Goal: Information Seeking & Learning: Learn about a topic

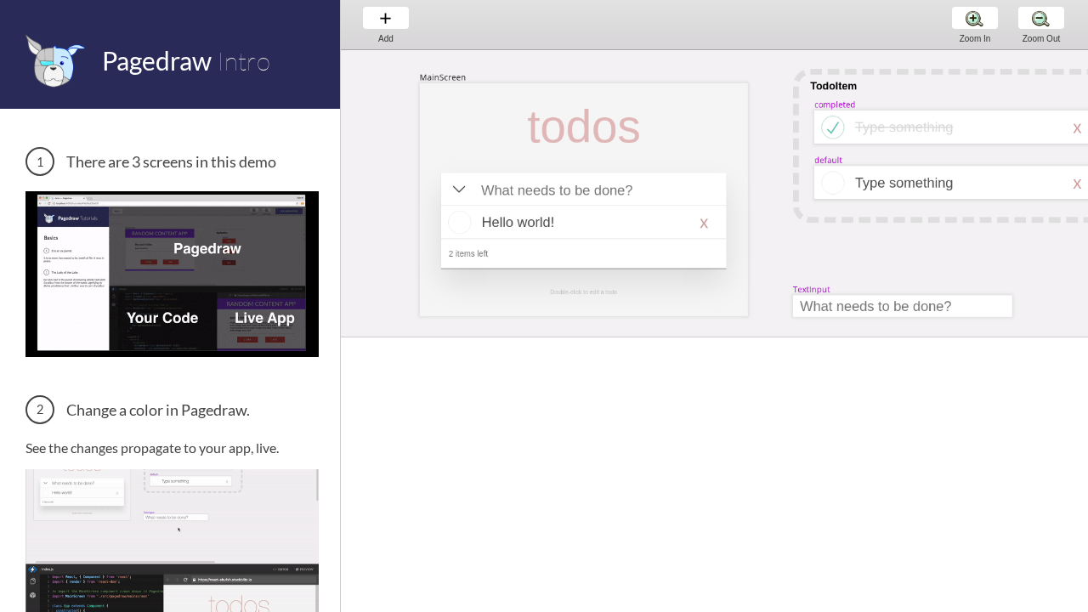
scroll to position [0, 59]
